Goal: Contribute content

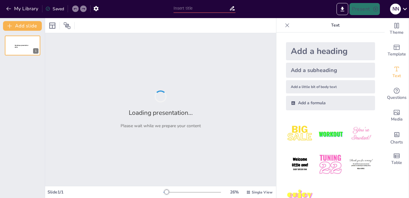
type input "Електромагнітні пристрої: Основи та застосування в сучасній техніці"
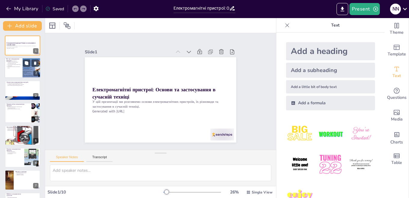
click at [17, 73] on div at bounding box center [23, 68] width 36 height 20
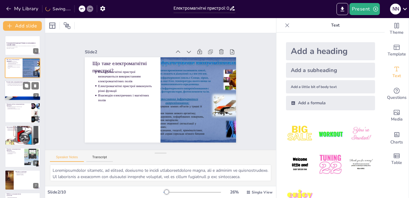
click at [22, 80] on div "Основні типи електромагнітних пристроїв Основні типи електромагнітних пристроїв…" at bounding box center [23, 80] width 36 height 0
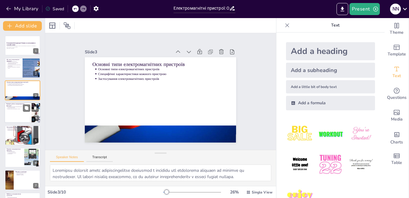
click at [22, 117] on div at bounding box center [23, 112] width 36 height 20
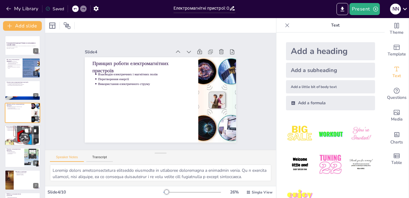
click at [21, 130] on p "Використання в побутовій техніці" at bounding box center [23, 129] width 31 height 1
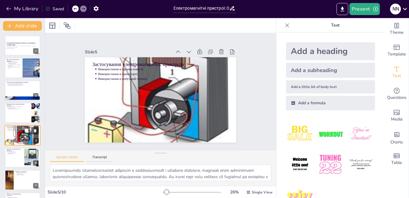
scroll to position [21, 0]
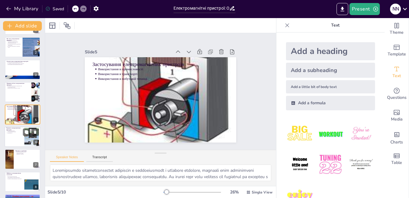
click at [15, 134] on div at bounding box center [23, 136] width 36 height 20
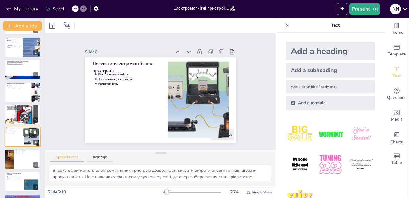
scroll to position [43, 0]
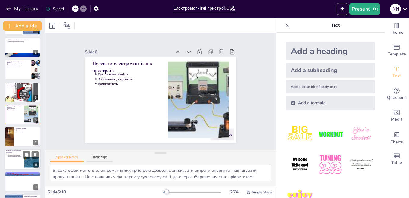
click at [18, 160] on div at bounding box center [23, 159] width 36 height 20
type textarea "Loremipsumdol sitametcon, ad elitseddoeiusmod t incididuntutlabo etdolorem, ali…"
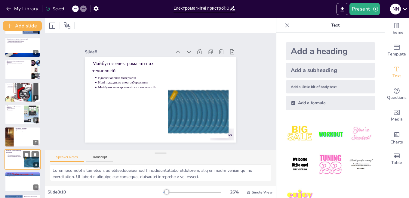
scroll to position [64, 0]
